Goal: Download file/media

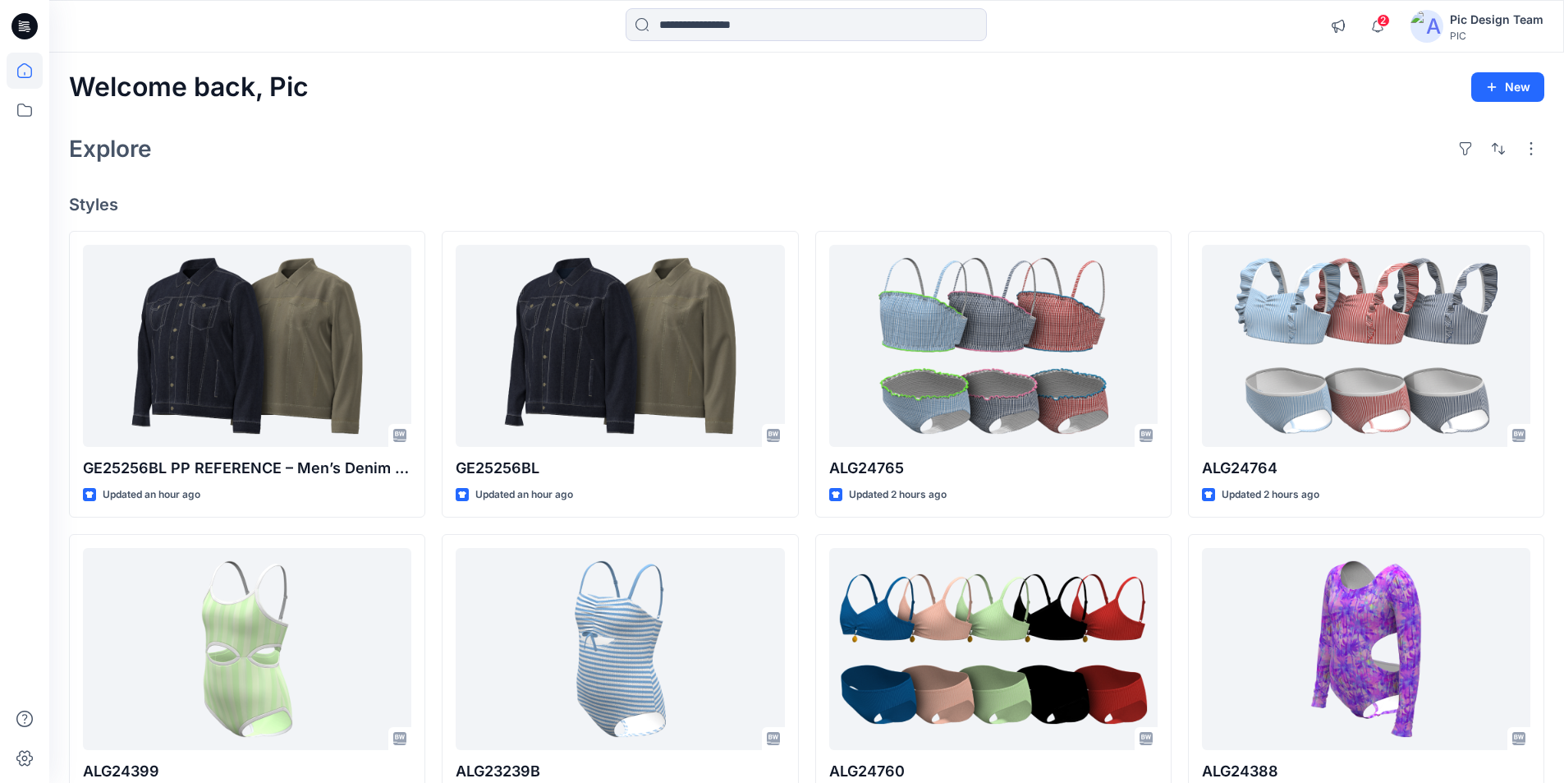
click at [30, 30] on icon at bounding box center [24, 26] width 26 height 53
click at [19, 21] on icon at bounding box center [20, 21] width 2 height 1
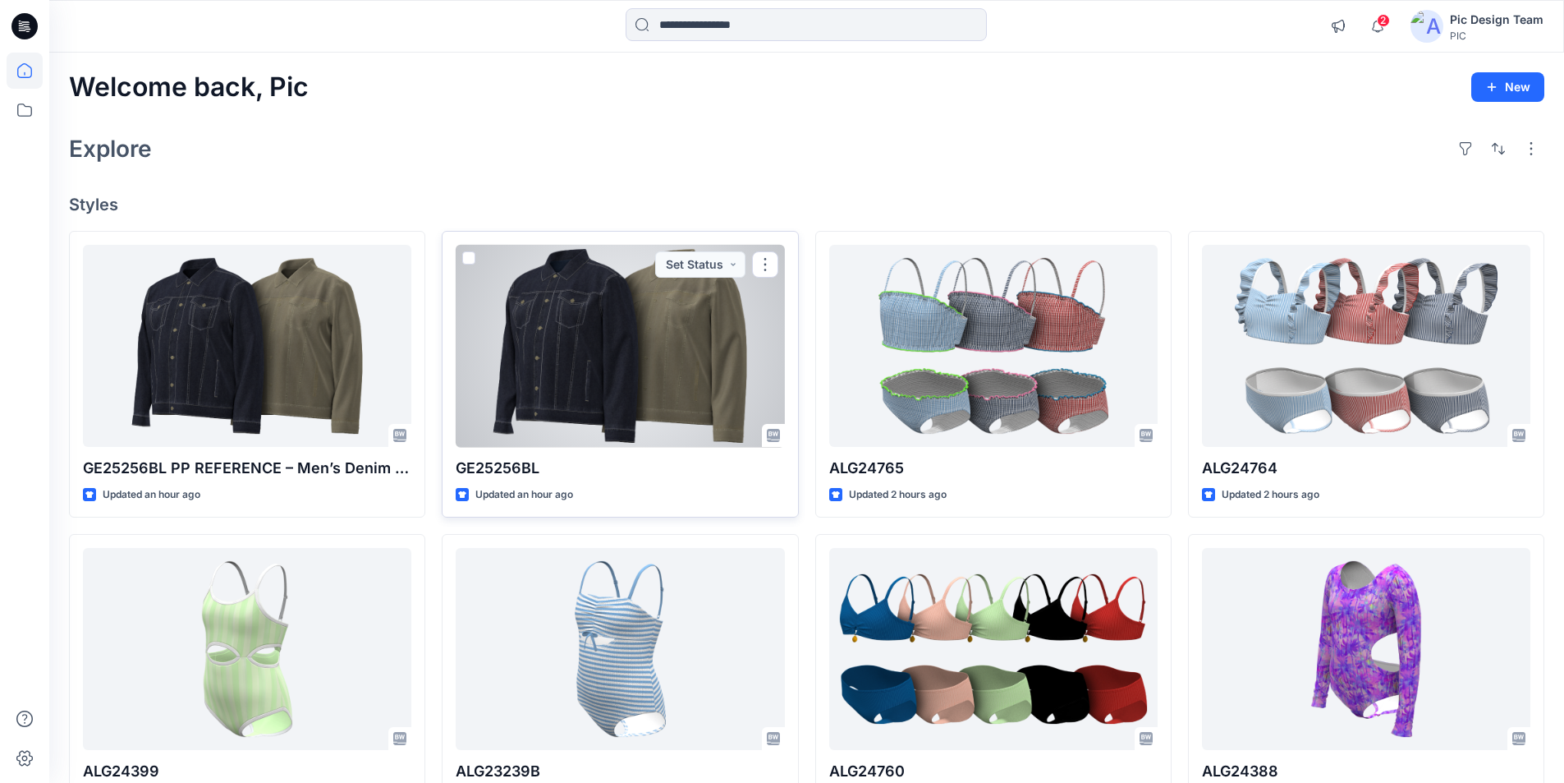
click at [589, 296] on div at bounding box center [620, 346] width 328 height 203
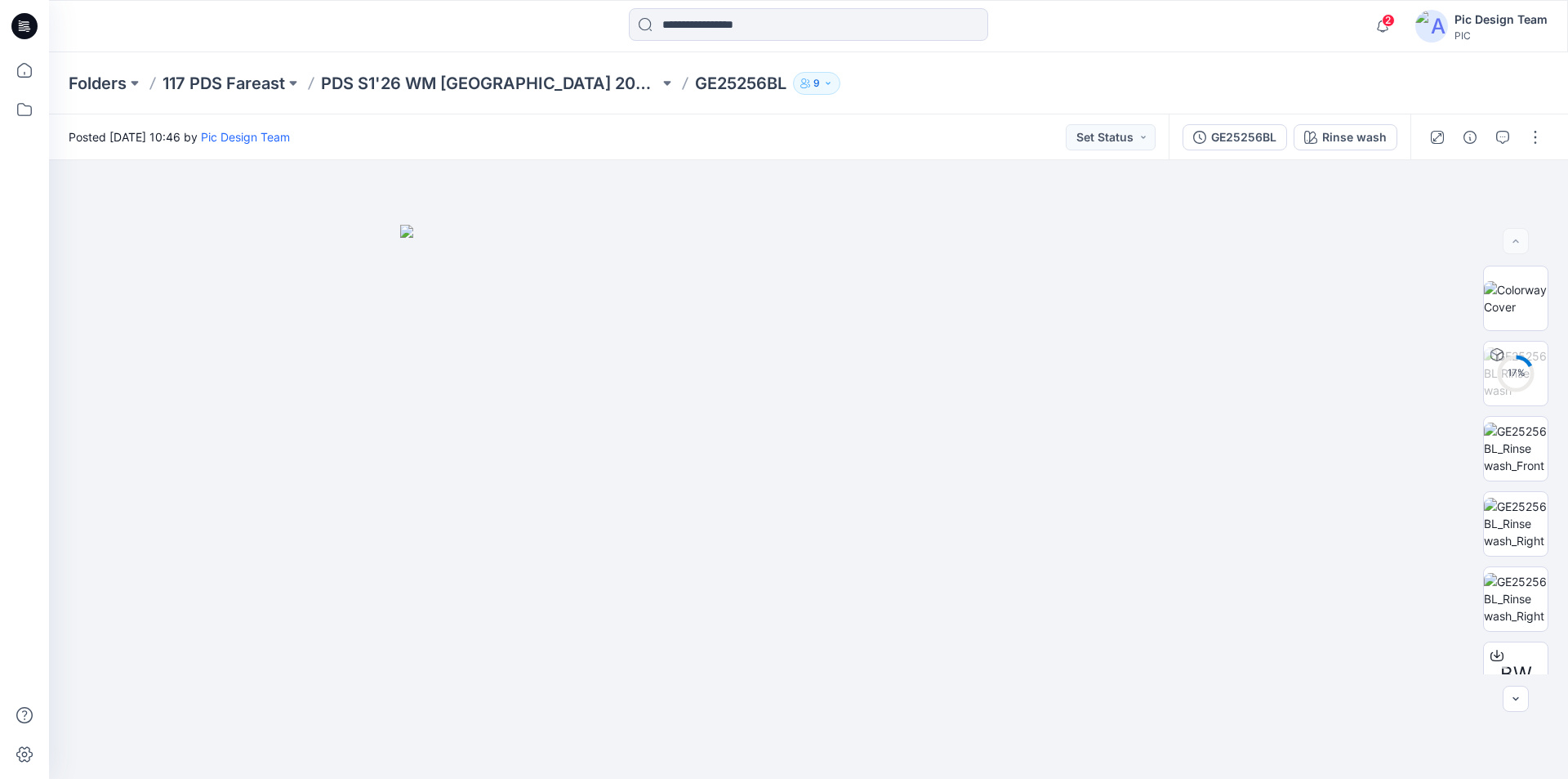
click at [29, 29] on icon at bounding box center [28, 29] width 6 height 1
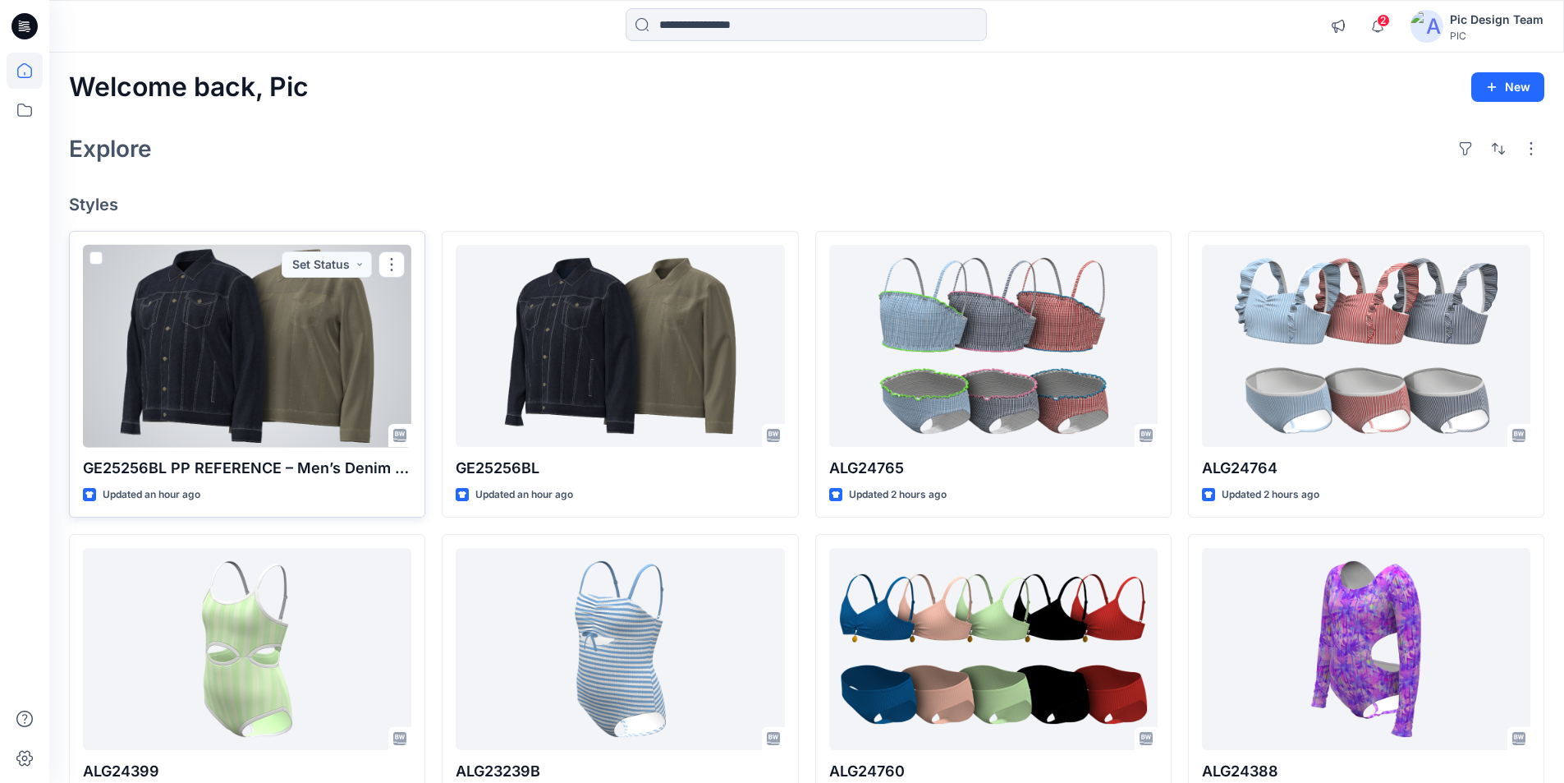
click at [307, 315] on div at bounding box center [247, 346] width 328 height 203
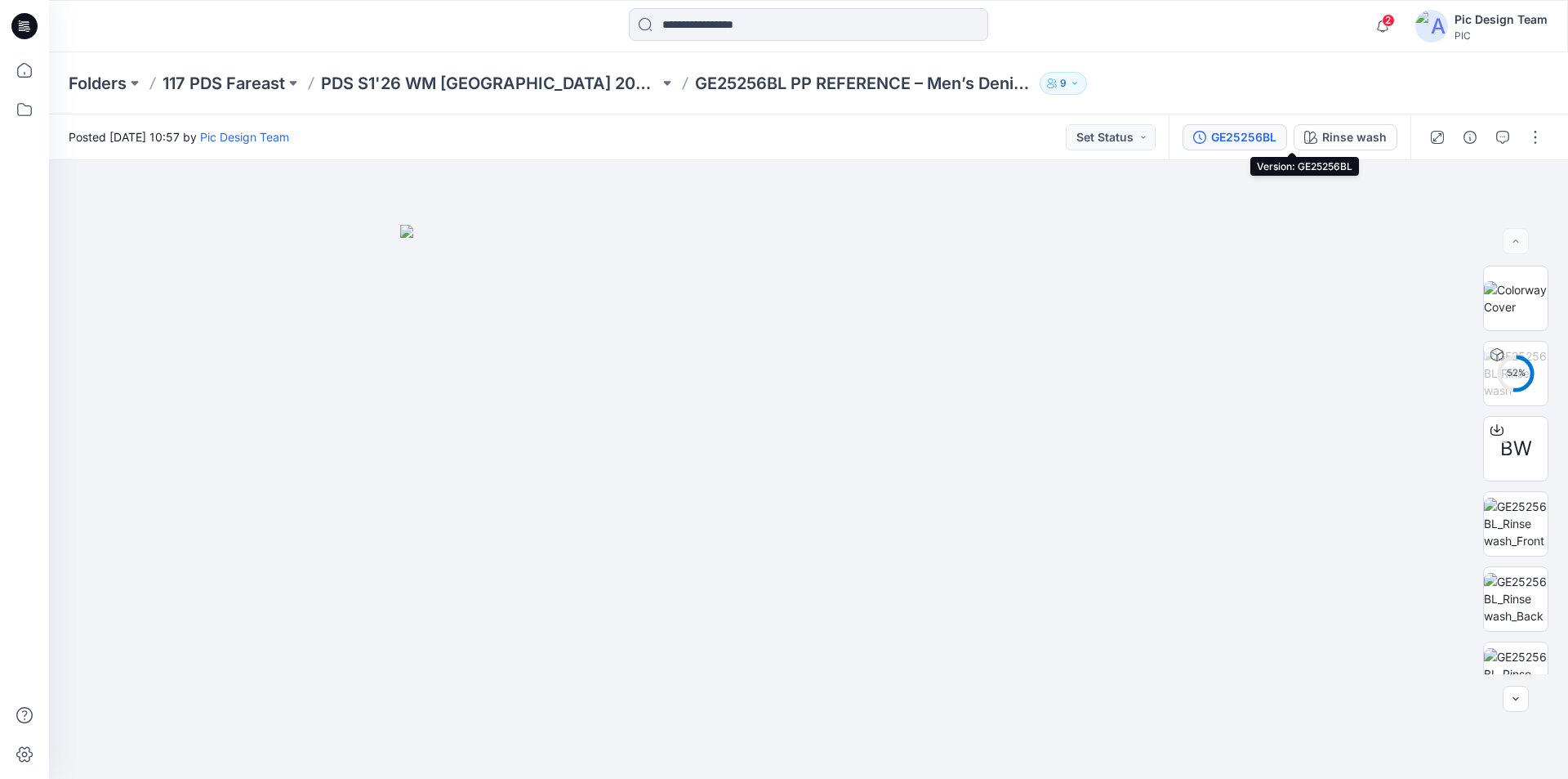
click at [1276, 136] on div "GE25256BL" at bounding box center [1245, 137] width 66 height 18
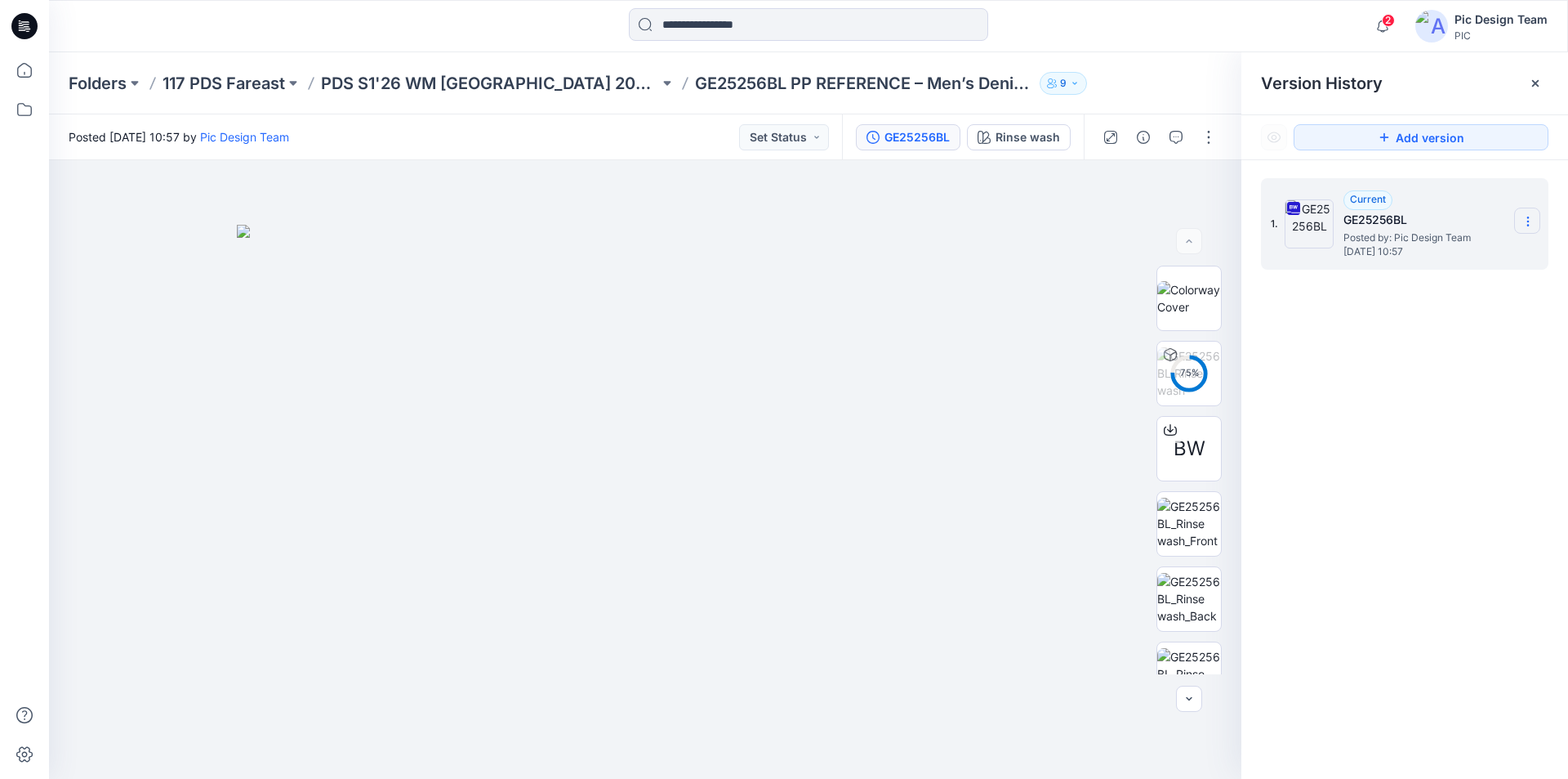
click at [1527, 225] on icon at bounding box center [1528, 221] width 13 height 13
click at [1495, 254] on span "Download Source BW File" at bounding box center [1445, 254] width 136 height 20
click at [431, 82] on p "PDS S1'26 WM USA 20250522_117_GC" at bounding box center [490, 83] width 338 height 23
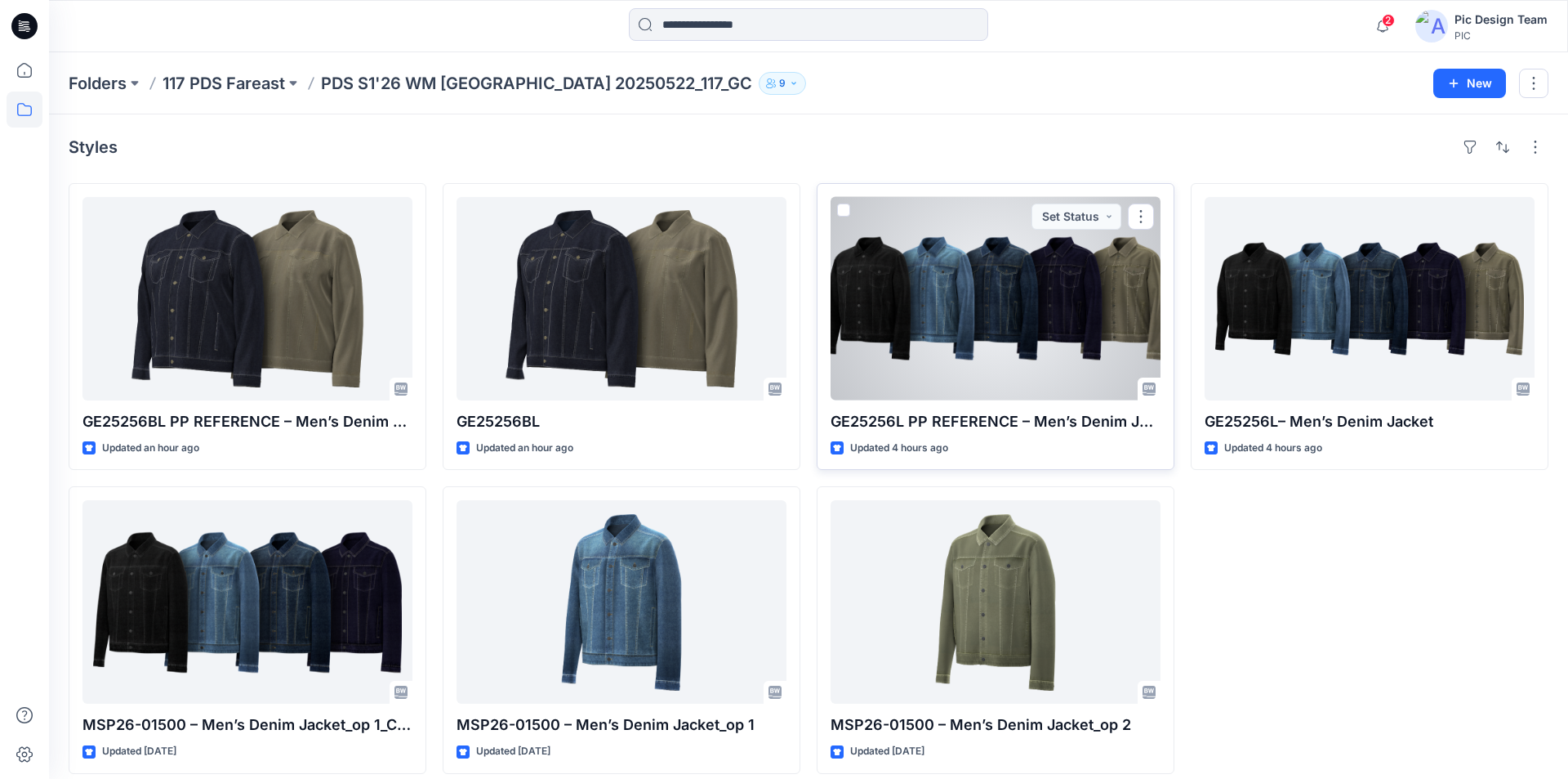
click at [1026, 267] on div at bounding box center [996, 298] width 330 height 203
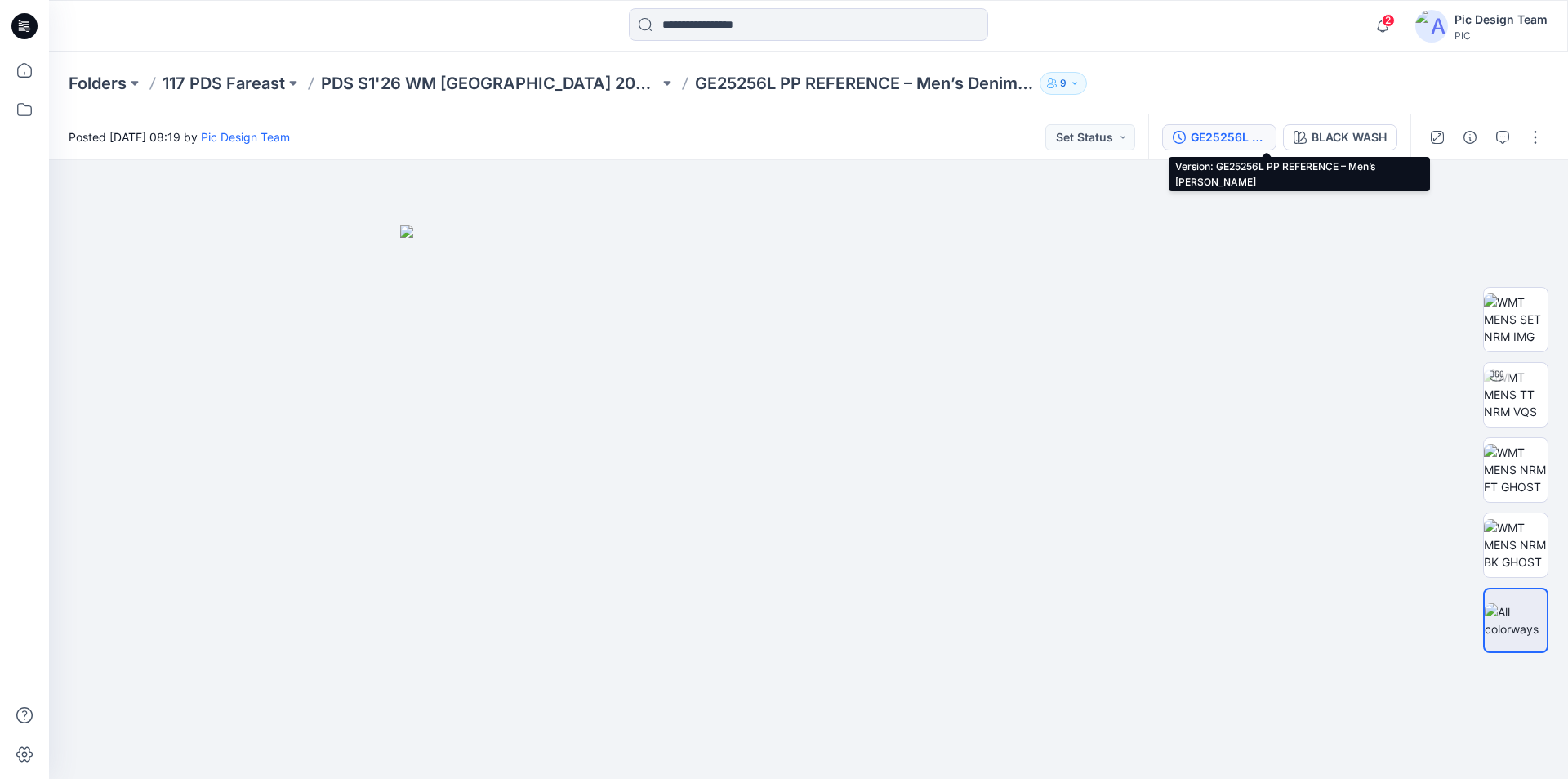
click at [1267, 138] on div "GE25256L PP REFERENCE – Men’s Denim Jacket" at bounding box center [1229, 137] width 76 height 18
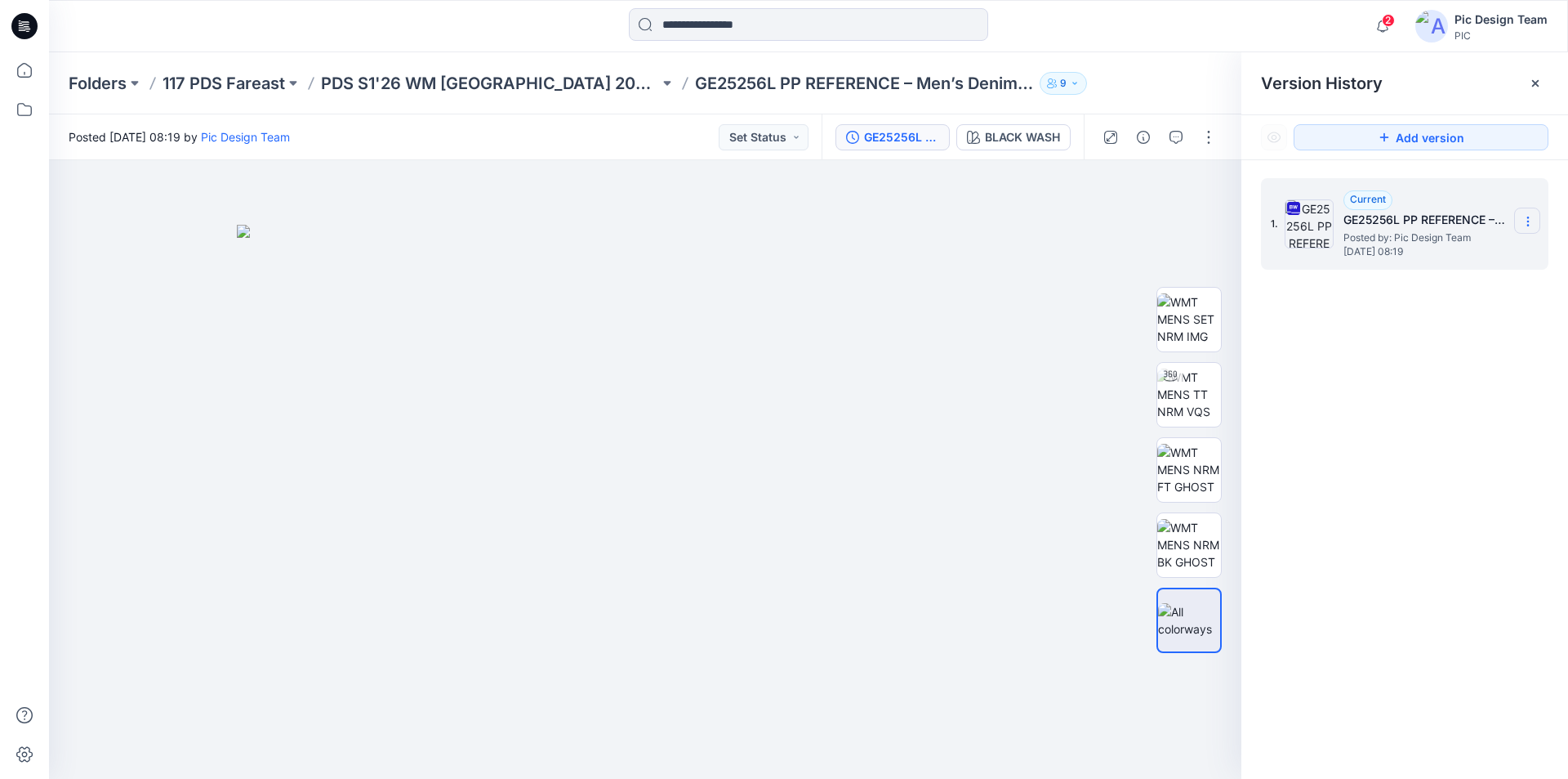
click at [1531, 219] on icon at bounding box center [1528, 221] width 13 height 13
click at [1456, 252] on span "Download Source BW File" at bounding box center [1445, 254] width 136 height 20
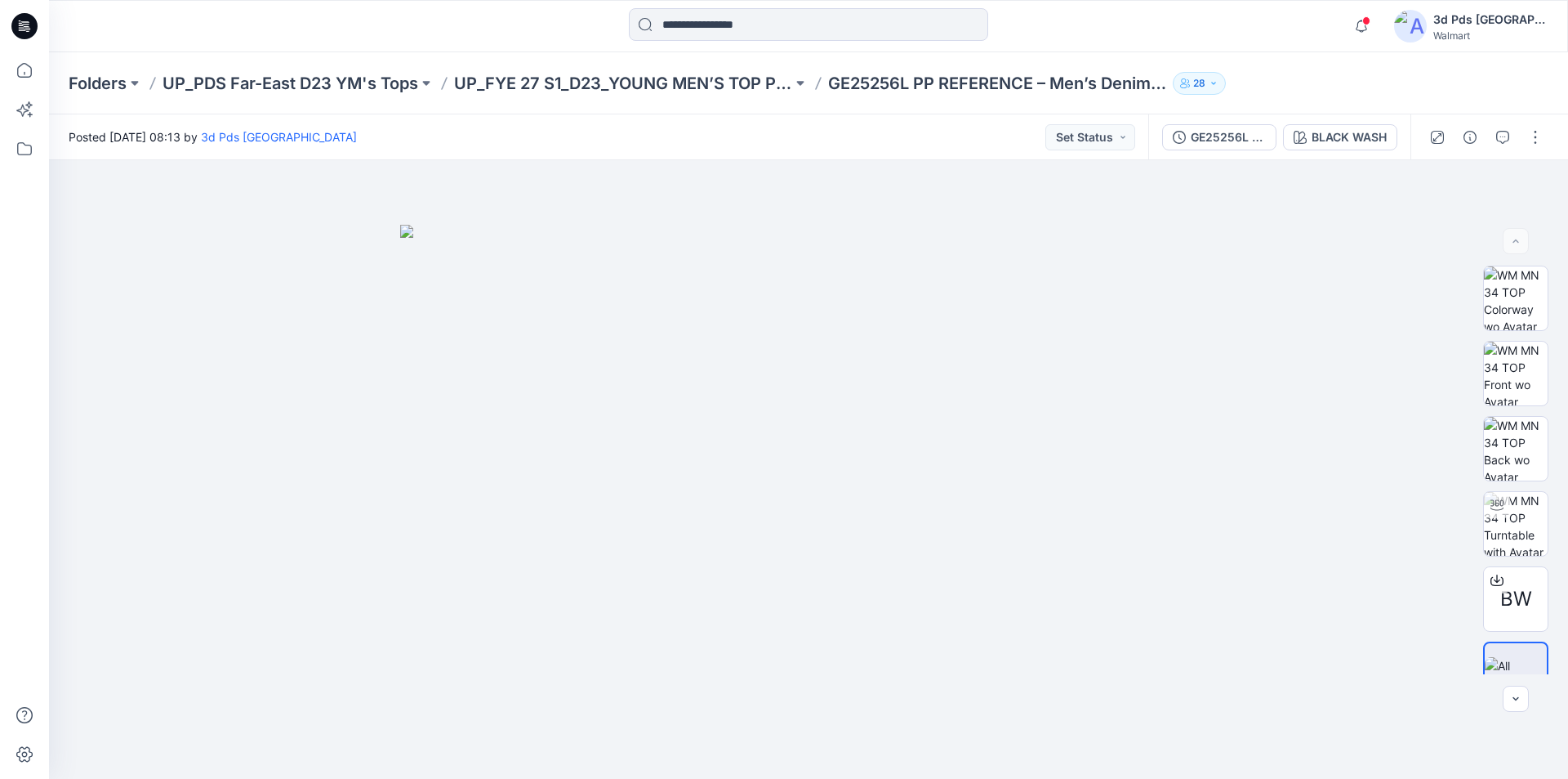
click at [32, 29] on icon at bounding box center [24, 26] width 26 height 26
